Goal: Navigation & Orientation: Find specific page/section

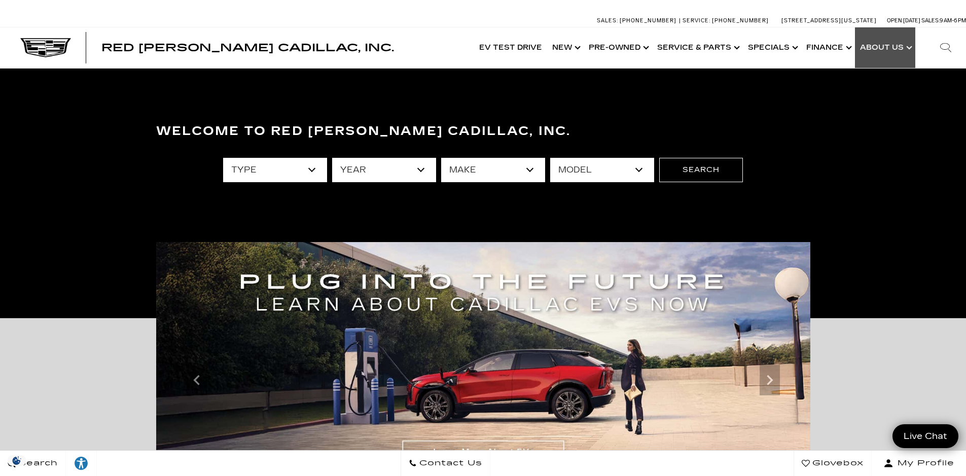
click at [882, 49] on link "Show About Us" at bounding box center [885, 47] width 60 height 41
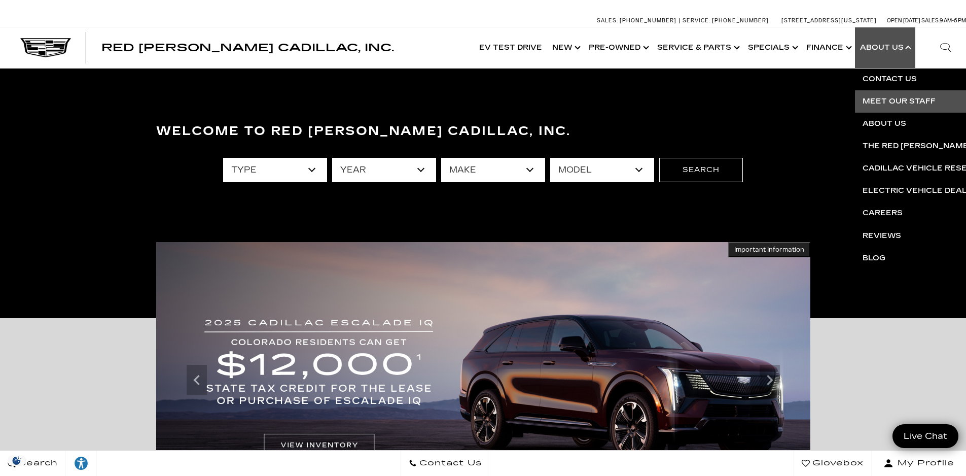
click at [897, 98] on link "Meet Our Staff" at bounding box center [977, 101] width 245 height 22
